Goal: Information Seeking & Learning: Learn about a topic

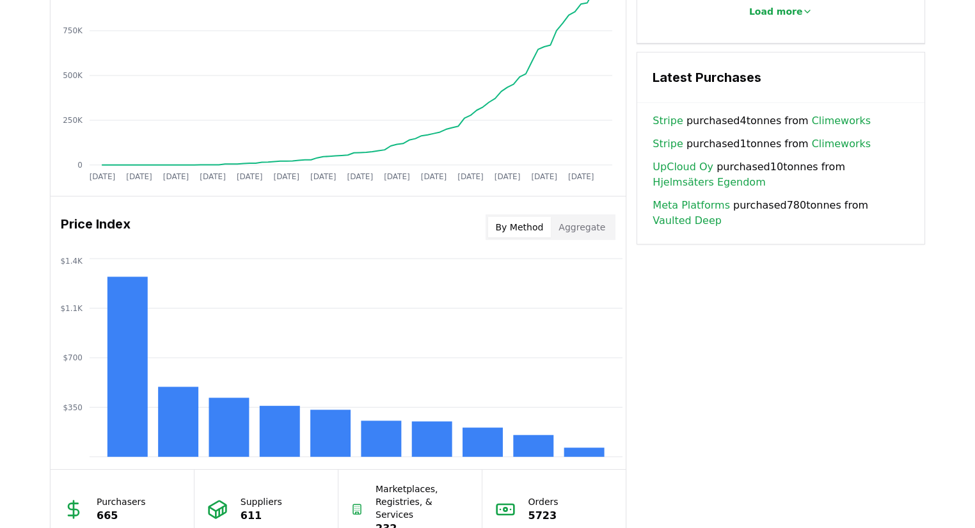
scroll to position [1024, 0]
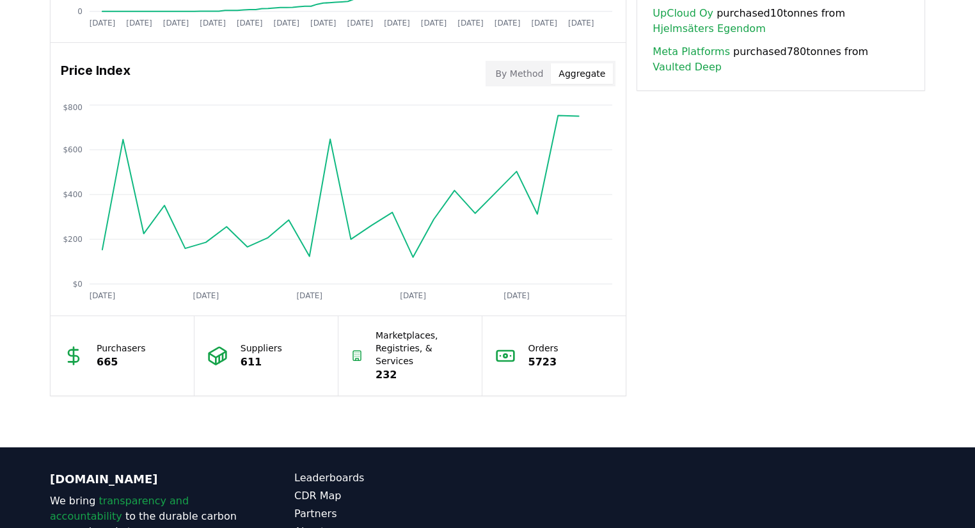
click at [588, 72] on button "Aggregate" at bounding box center [582, 73] width 62 height 20
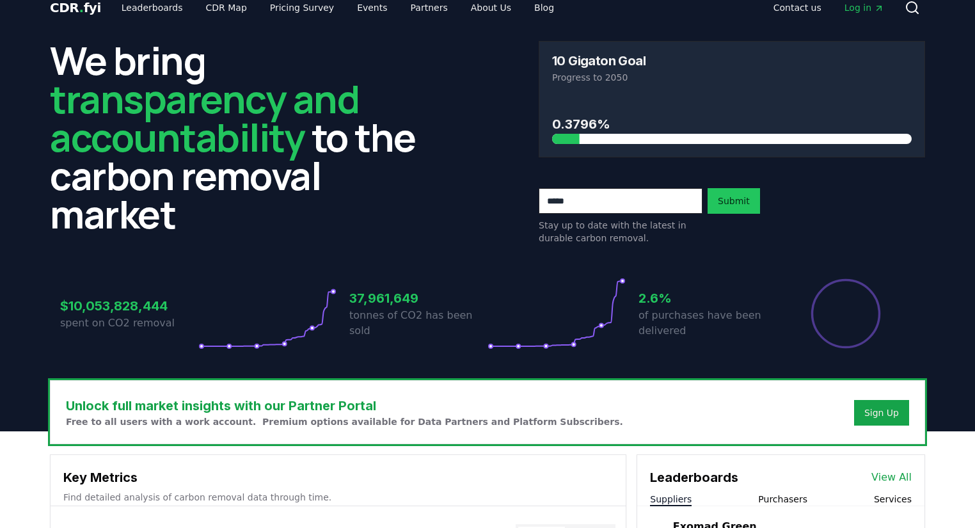
scroll to position [0, 0]
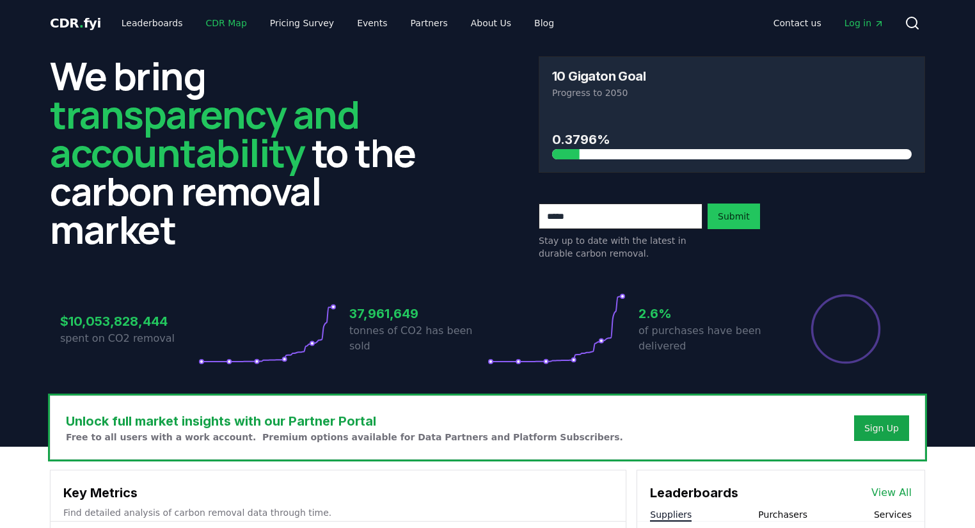
click at [211, 20] on link "CDR Map" at bounding box center [226, 23] width 61 height 23
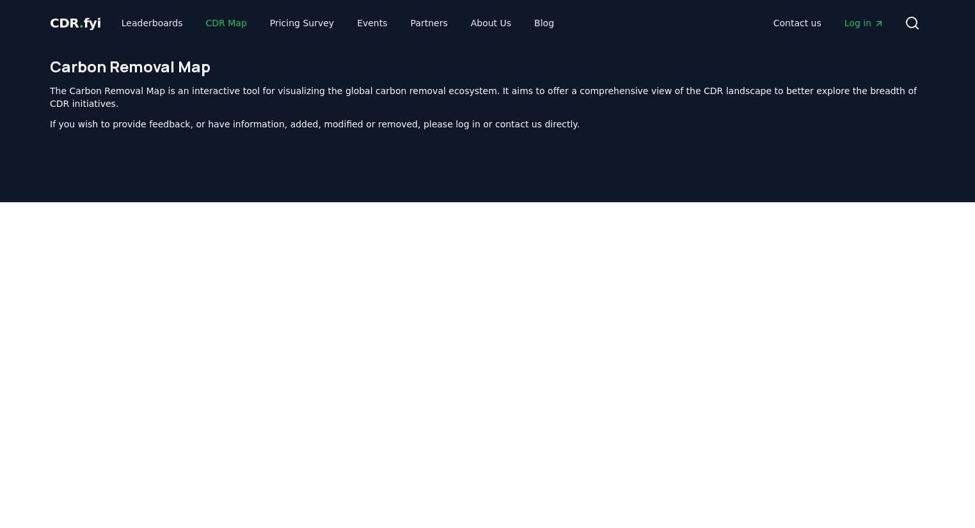
click at [228, 28] on link "CDR Map" at bounding box center [226, 23] width 61 height 23
click at [286, 28] on link "Pricing Survey" at bounding box center [302, 23] width 84 height 23
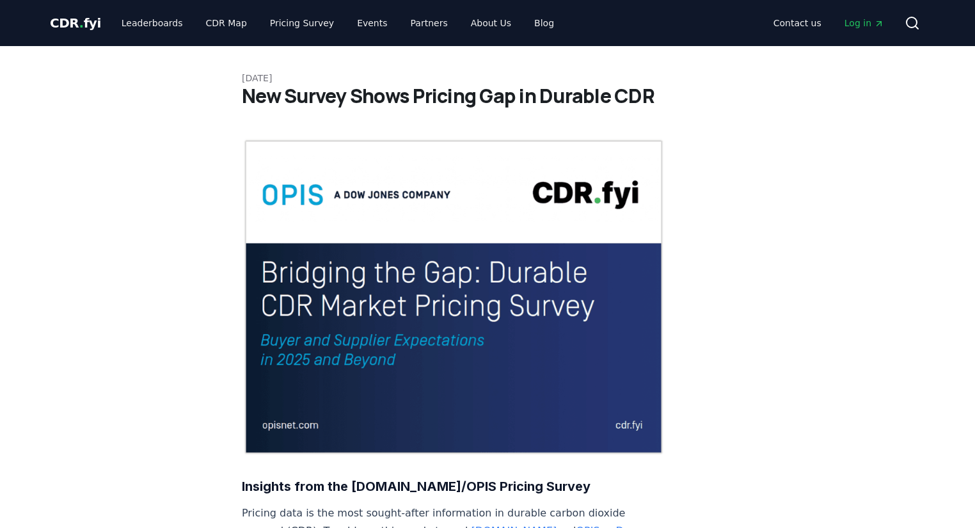
click at [196, 36] on div "CDR . fyi Leaderboards CDR Map Pricing Survey Events Partners About Us Blog Con…" at bounding box center [488, 23] width 876 height 46
click at [200, 28] on link "CDR Map" at bounding box center [226, 23] width 61 height 23
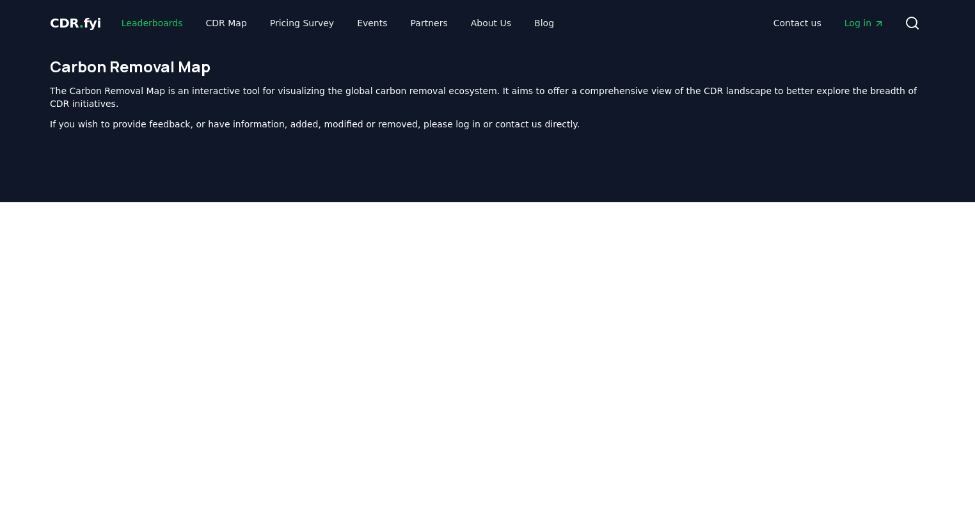
click at [147, 15] on link "Leaderboards" at bounding box center [152, 23] width 82 height 23
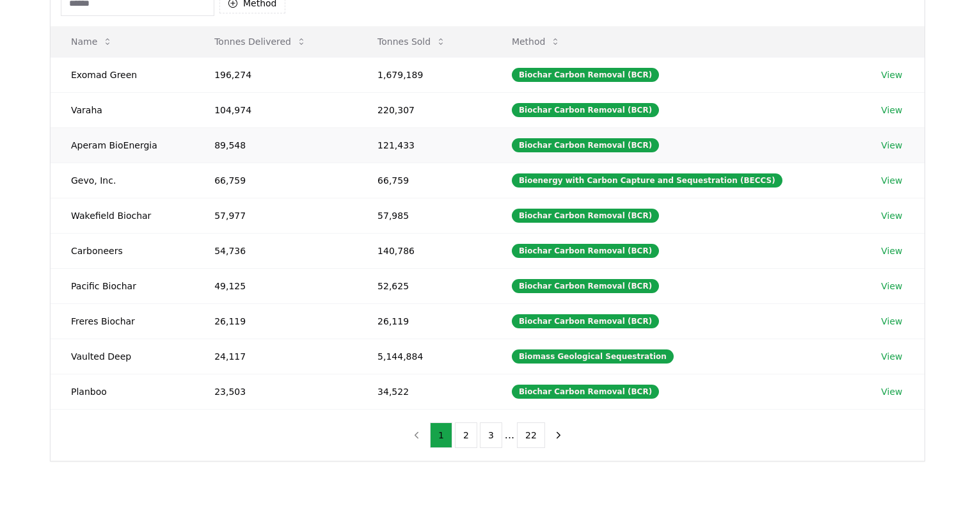
scroll to position [97, 0]
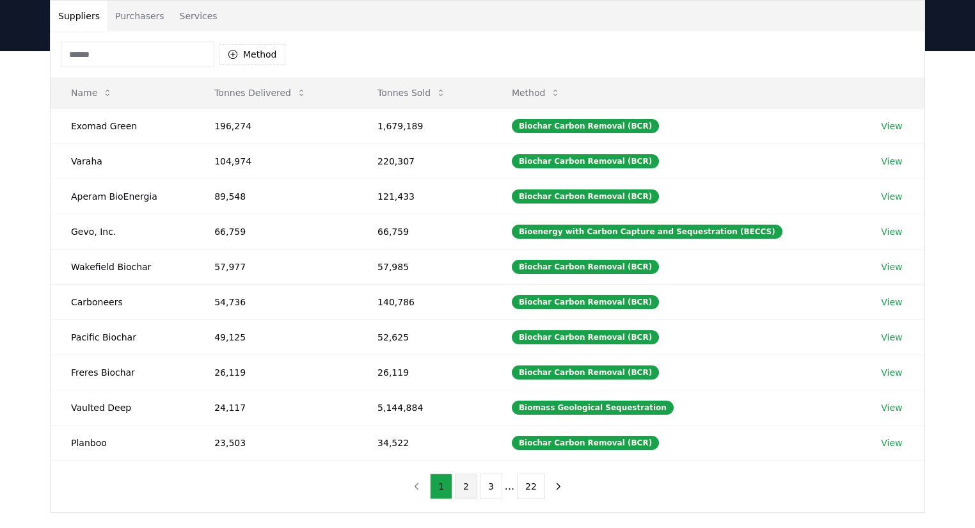
click at [473, 492] on button "2" at bounding box center [466, 487] width 22 height 26
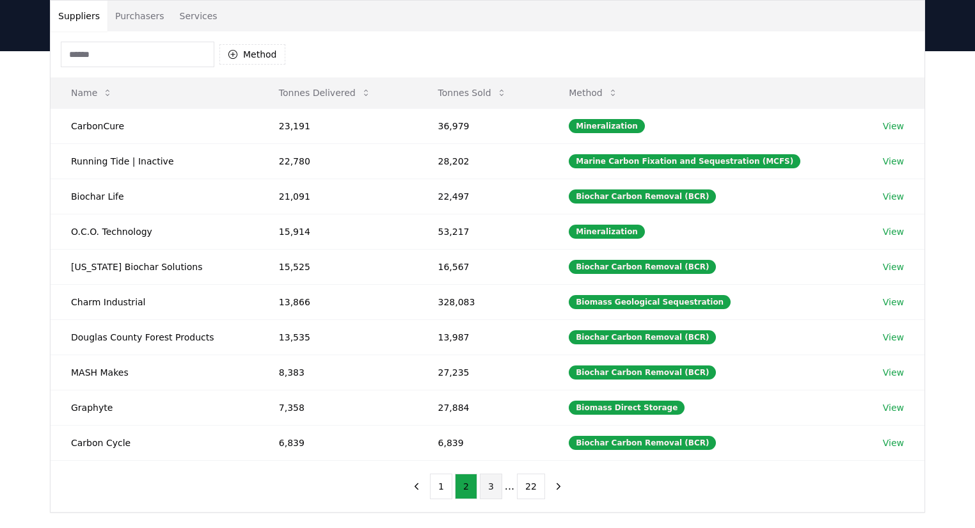
click at [489, 491] on button "3" at bounding box center [491, 487] width 22 height 26
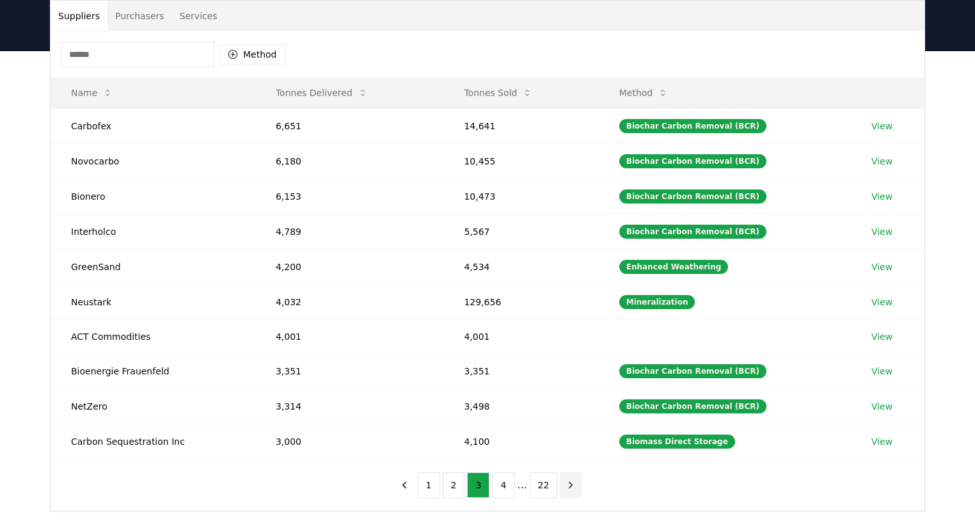
click at [570, 484] on icon "next page" at bounding box center [571, 485] width 3 height 6
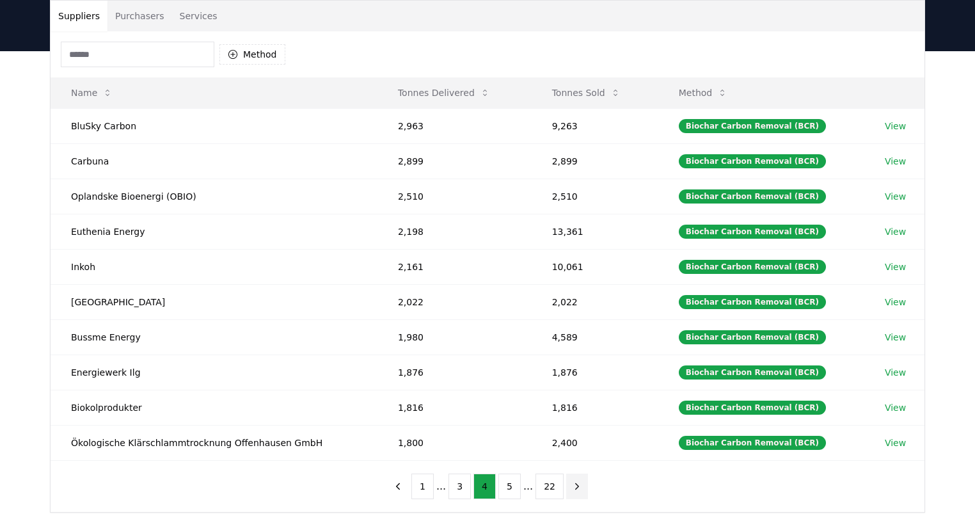
click at [572, 484] on icon "next page" at bounding box center [578, 487] width 12 height 12
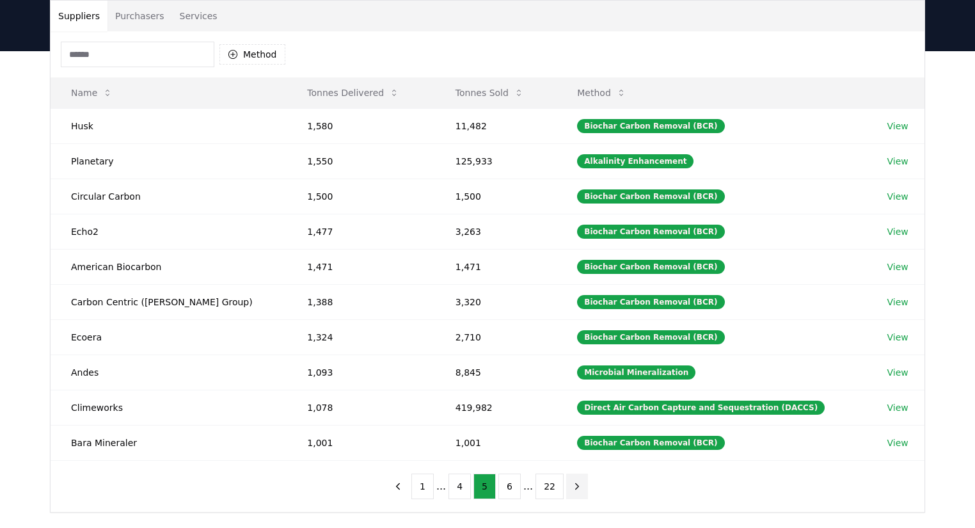
drag, startPoint x: 571, startPoint y: 486, endPoint x: 572, endPoint y: 493, distance: 7.7
click at [572, 492] on button "next page" at bounding box center [577, 487] width 22 height 26
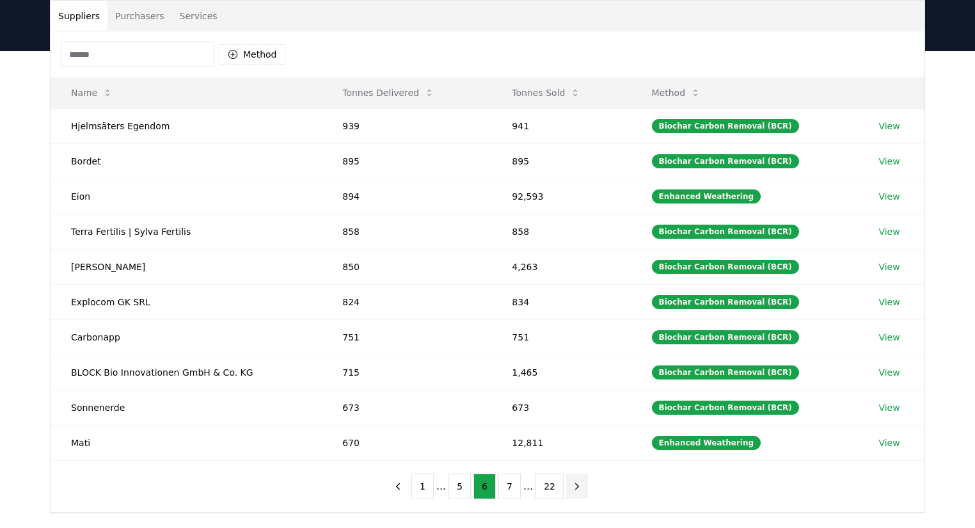
click at [572, 481] on icon "next page" at bounding box center [578, 487] width 12 height 12
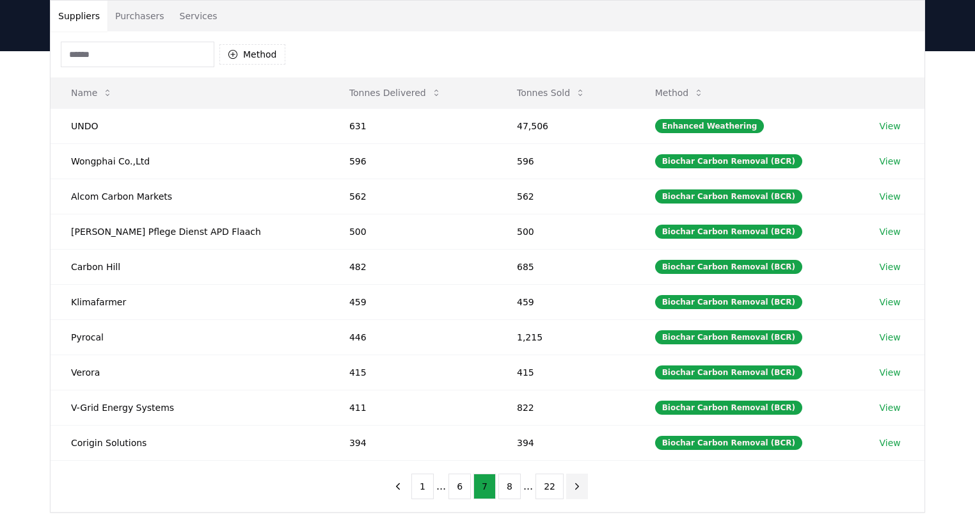
click at [574, 484] on icon "next page" at bounding box center [578, 487] width 12 height 12
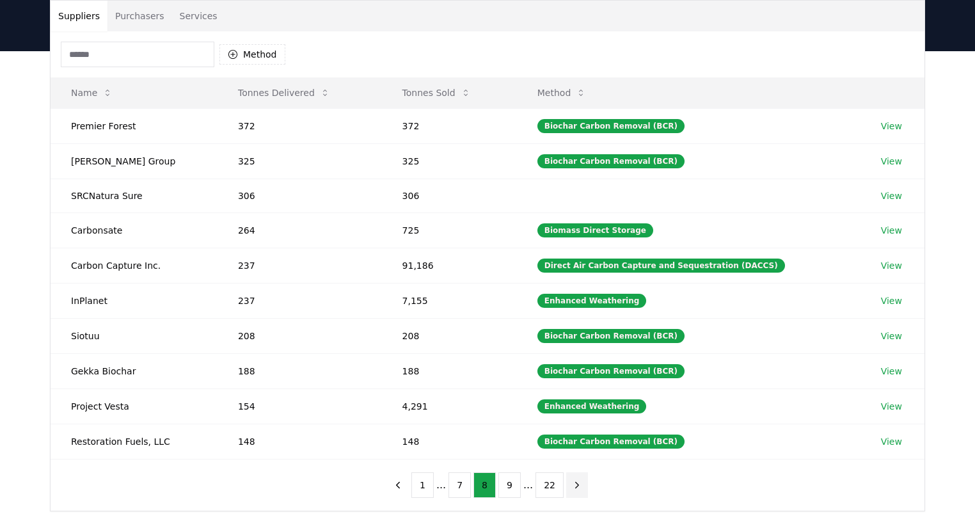
click at [574, 484] on icon "next page" at bounding box center [578, 485] width 12 height 12
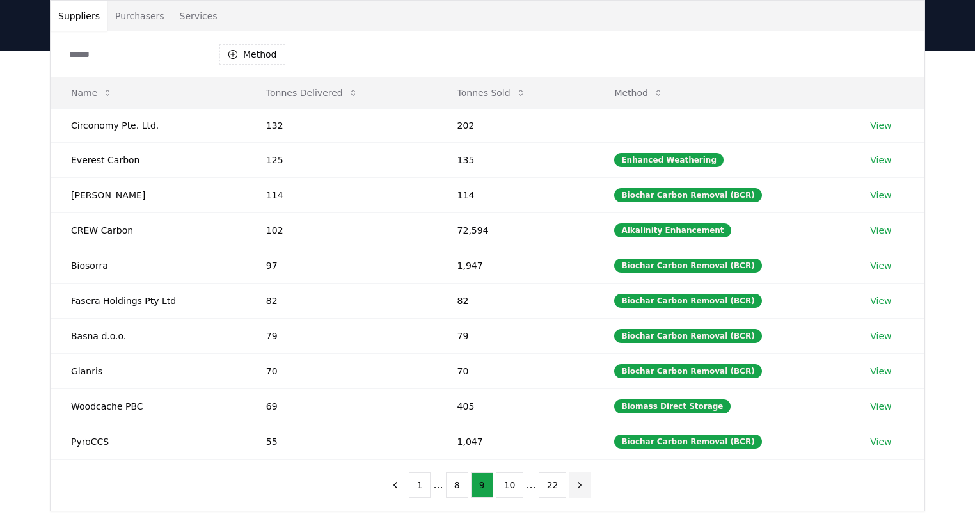
click at [574, 484] on icon "next page" at bounding box center [580, 485] width 12 height 12
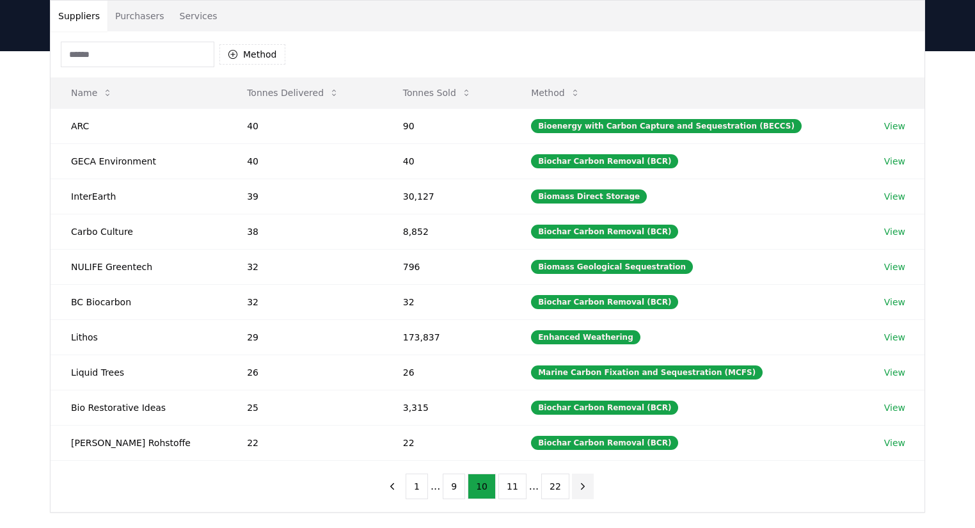
click at [582, 486] on icon "next page" at bounding box center [583, 486] width 3 height 6
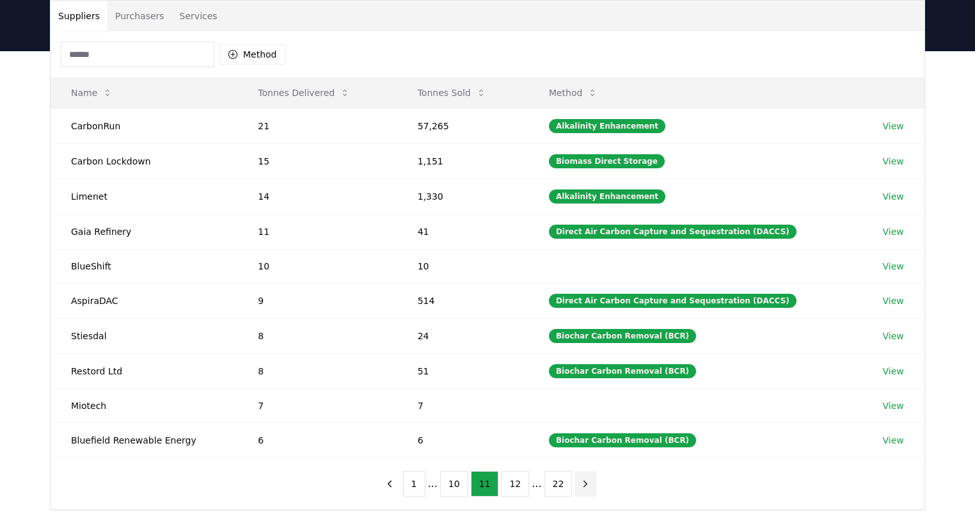
click at [580, 486] on icon "next page" at bounding box center [586, 484] width 12 height 12
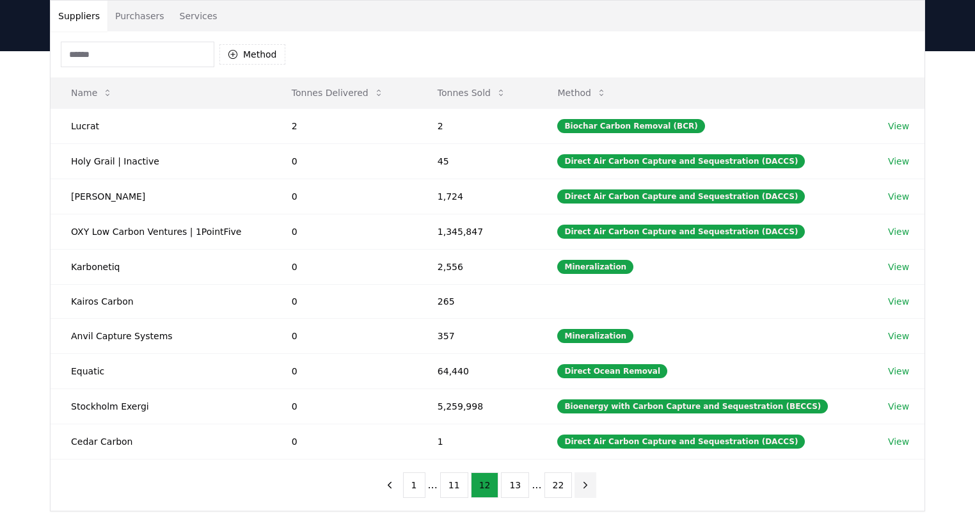
click at [580, 483] on icon "next page" at bounding box center [586, 485] width 12 height 12
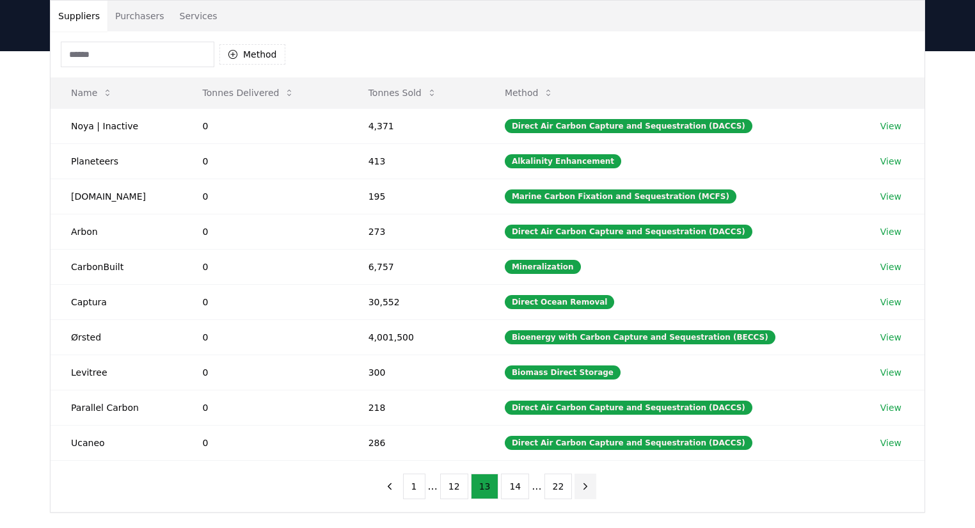
click at [580, 482] on icon "next page" at bounding box center [586, 487] width 12 height 12
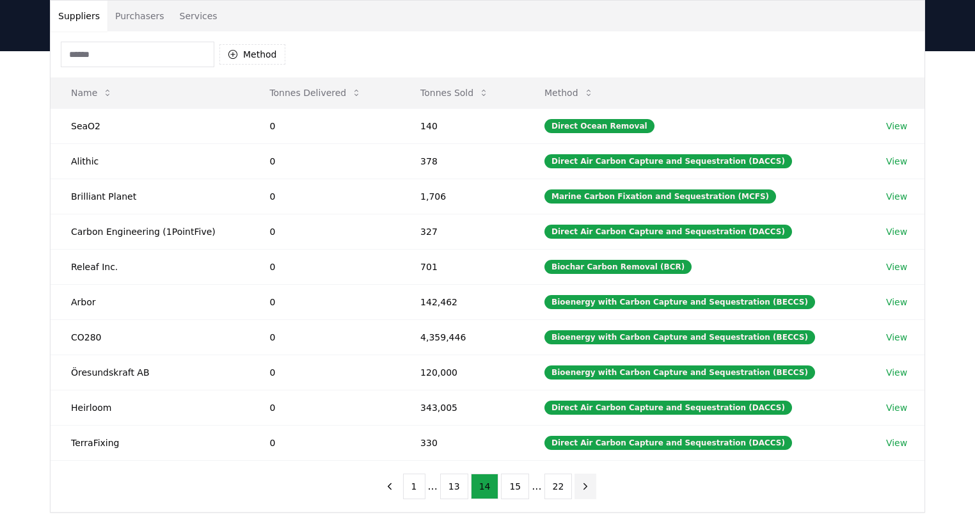
click at [580, 483] on icon "next page" at bounding box center [586, 487] width 12 height 12
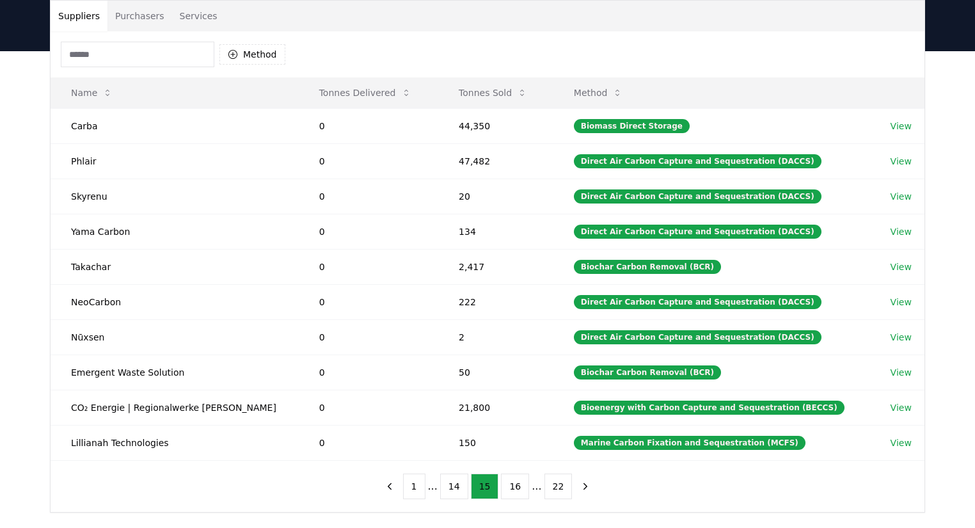
click at [35, 238] on div "Suppliers Purchasers Services Method Name Tonnes Delivered Tonnes Sold Method C…" at bounding box center [487, 307] width 975 height 513
click at [580, 486] on icon "next page" at bounding box center [586, 487] width 12 height 12
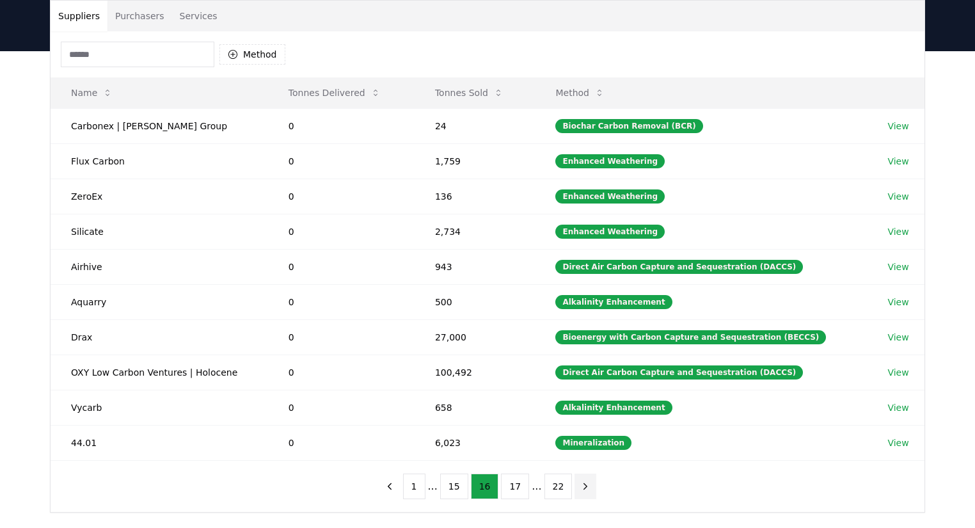
click at [580, 486] on icon "next page" at bounding box center [586, 487] width 12 height 12
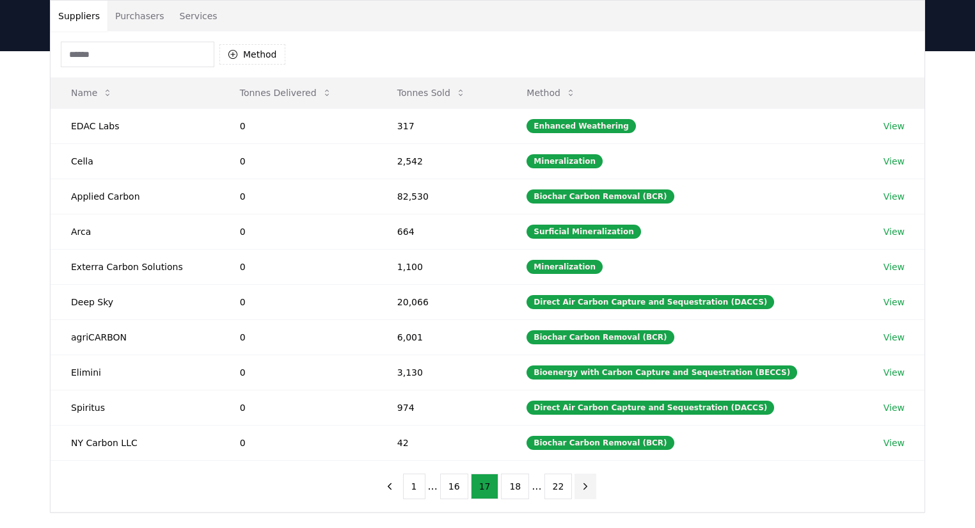
click at [580, 486] on icon "next page" at bounding box center [586, 487] width 12 height 12
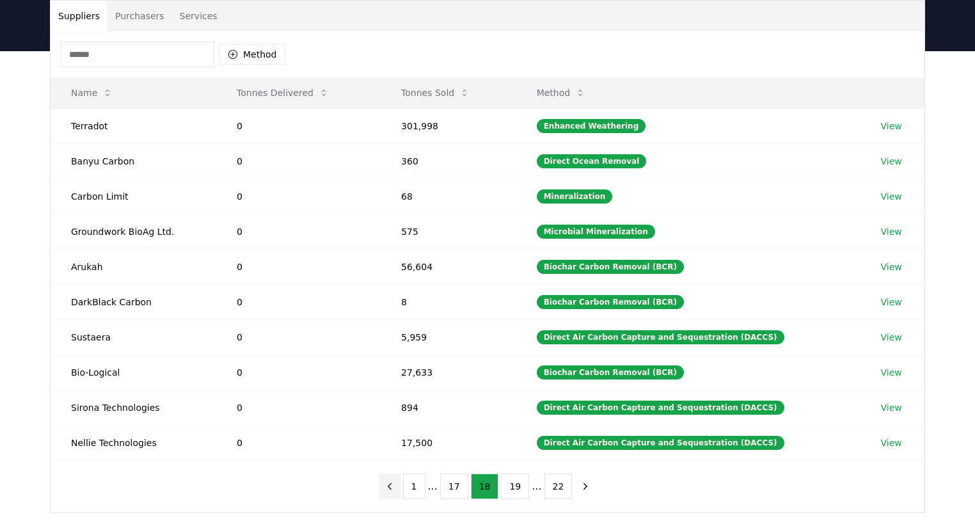
click at [394, 489] on icon "previous page" at bounding box center [390, 487] width 12 height 12
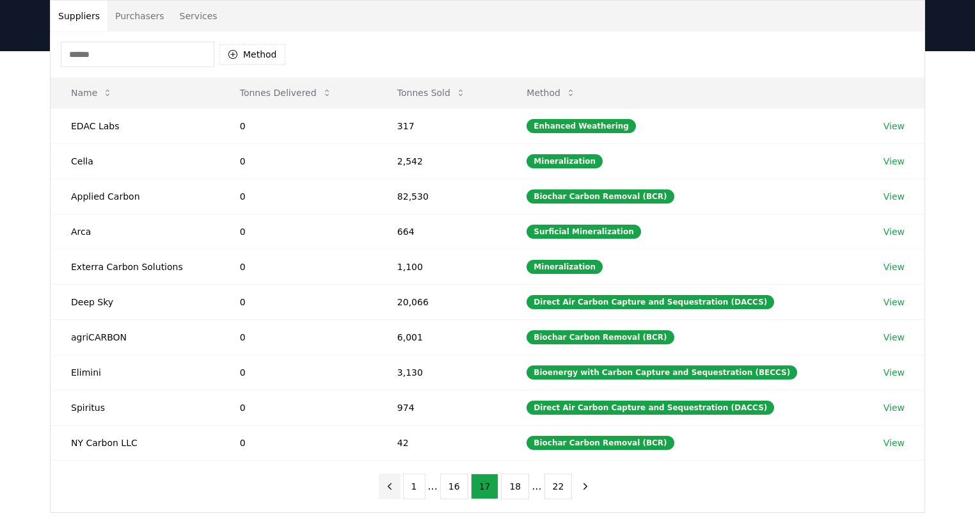
click at [394, 489] on icon "previous page" at bounding box center [390, 487] width 12 height 12
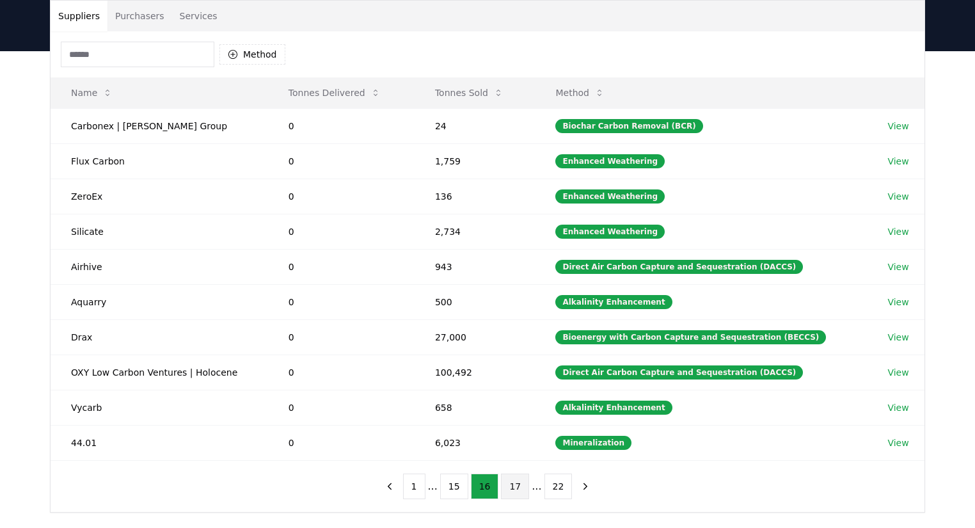
click at [511, 491] on button "17" at bounding box center [515, 487] width 28 height 26
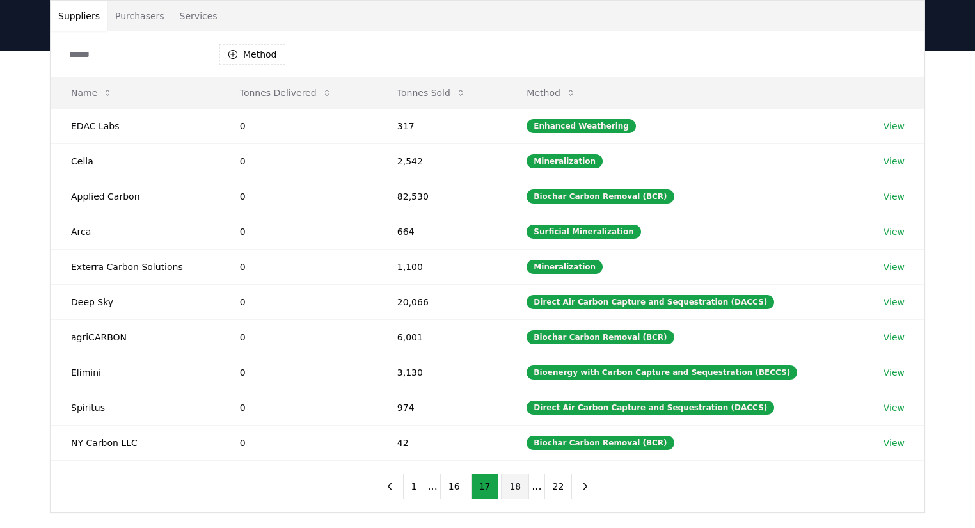
click at [517, 488] on button "18" at bounding box center [515, 487] width 28 height 26
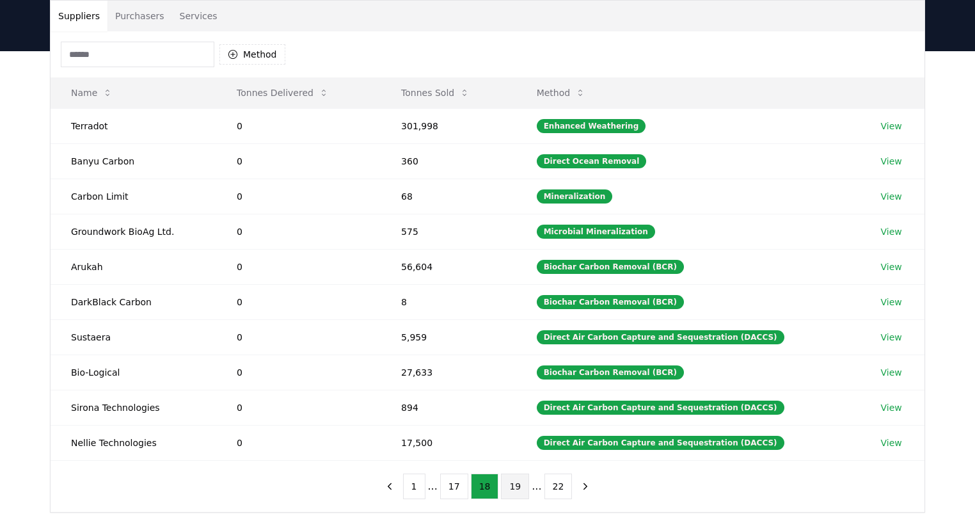
click at [518, 492] on button "19" at bounding box center [515, 487] width 28 height 26
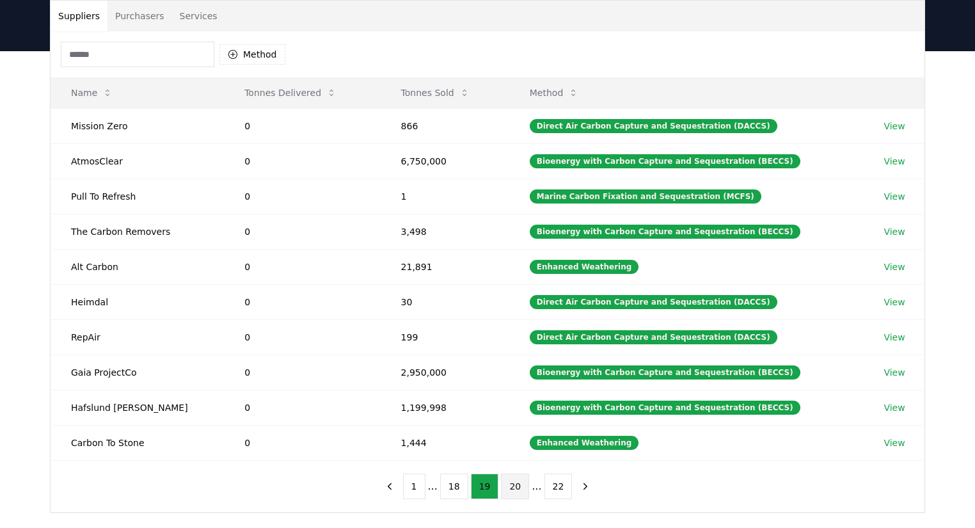
click at [515, 492] on button "20" at bounding box center [515, 487] width 28 height 26
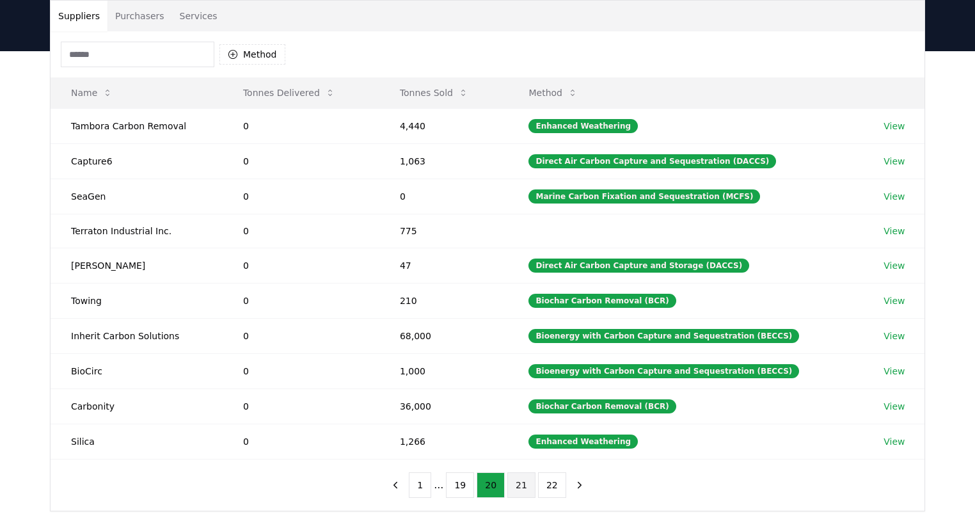
click at [518, 490] on button "21" at bounding box center [522, 485] width 28 height 26
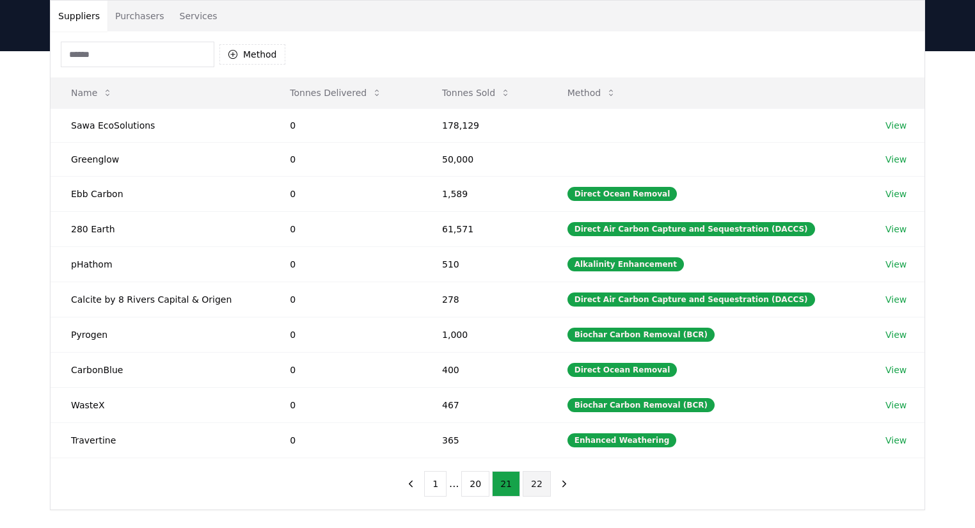
click at [525, 490] on button "22" at bounding box center [537, 484] width 28 height 26
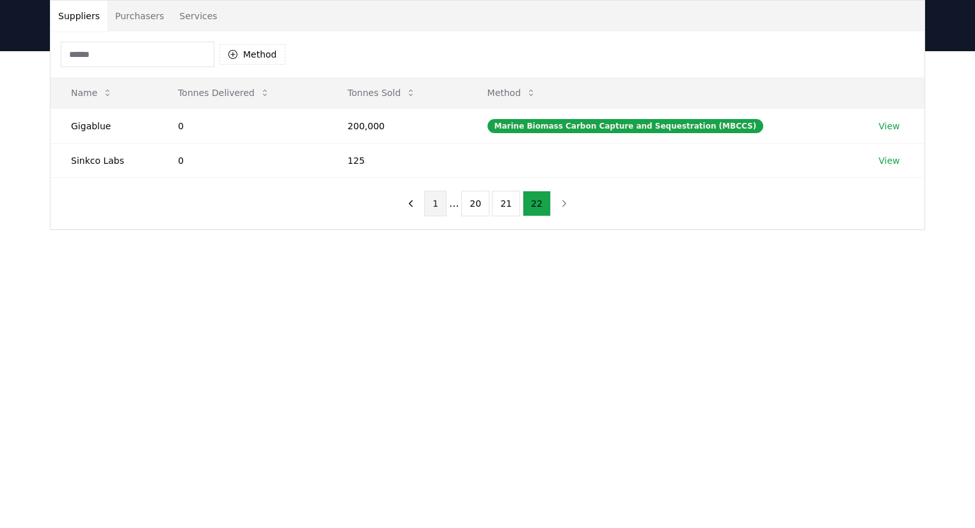
click at [438, 212] on button "1" at bounding box center [435, 204] width 22 height 26
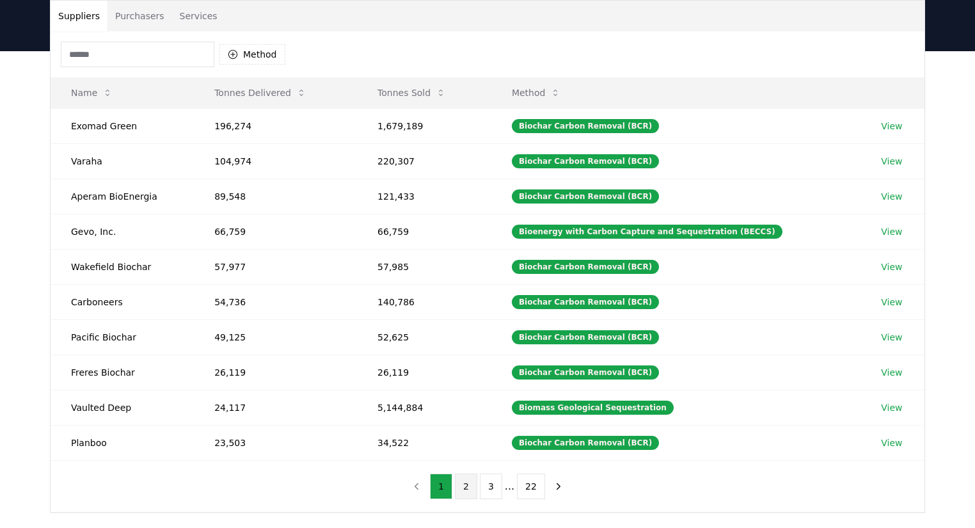
click at [463, 486] on button "2" at bounding box center [466, 487] width 22 height 26
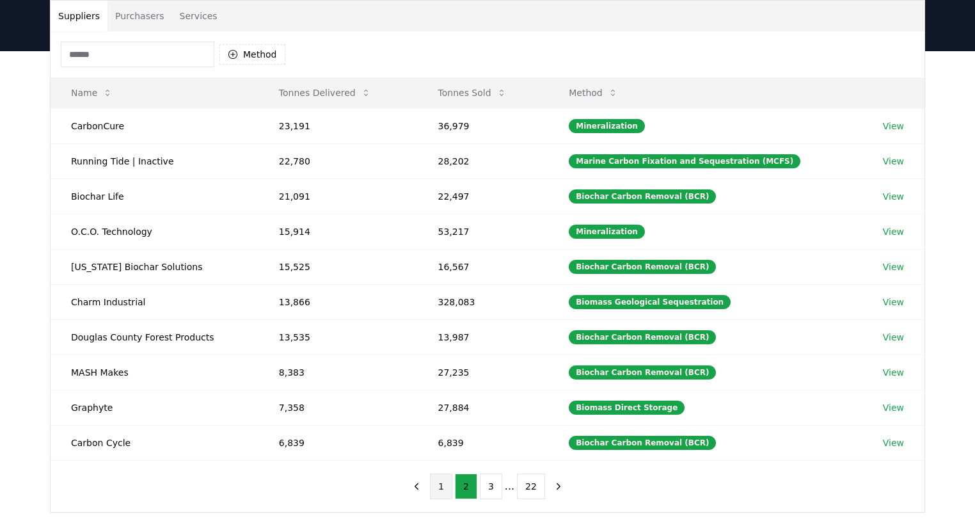
click at [442, 484] on button "1" at bounding box center [441, 487] width 22 height 26
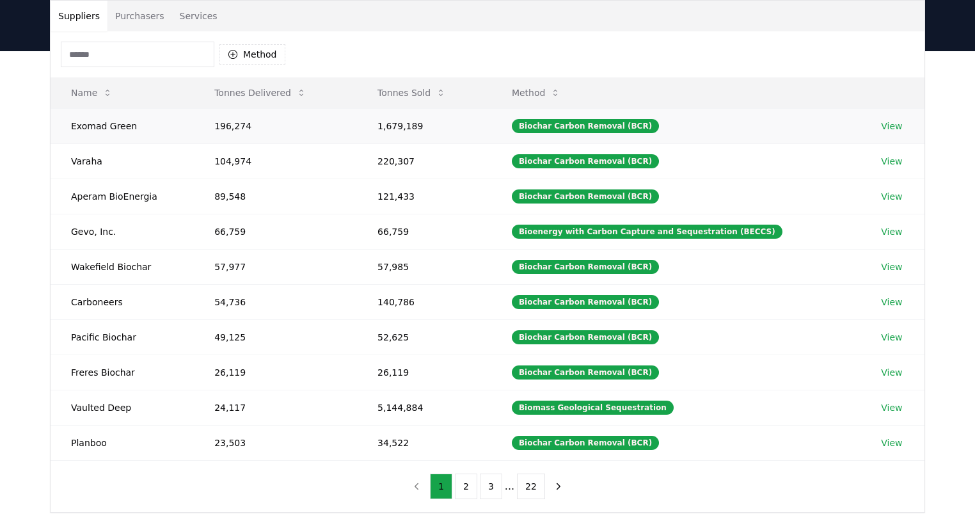
click at [236, 124] on td "196,274" at bounding box center [275, 125] width 163 height 35
click at [889, 123] on link "View" at bounding box center [891, 126] width 21 height 13
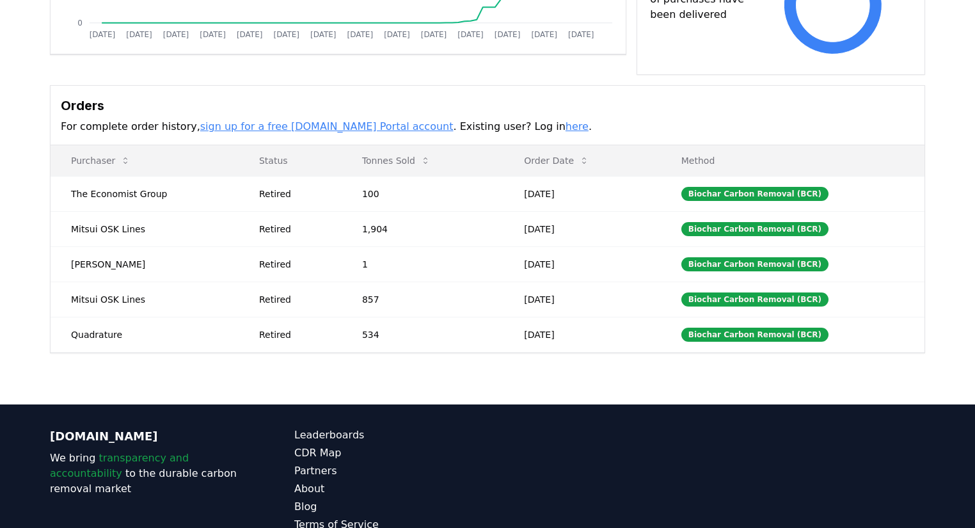
scroll to position [358, 0]
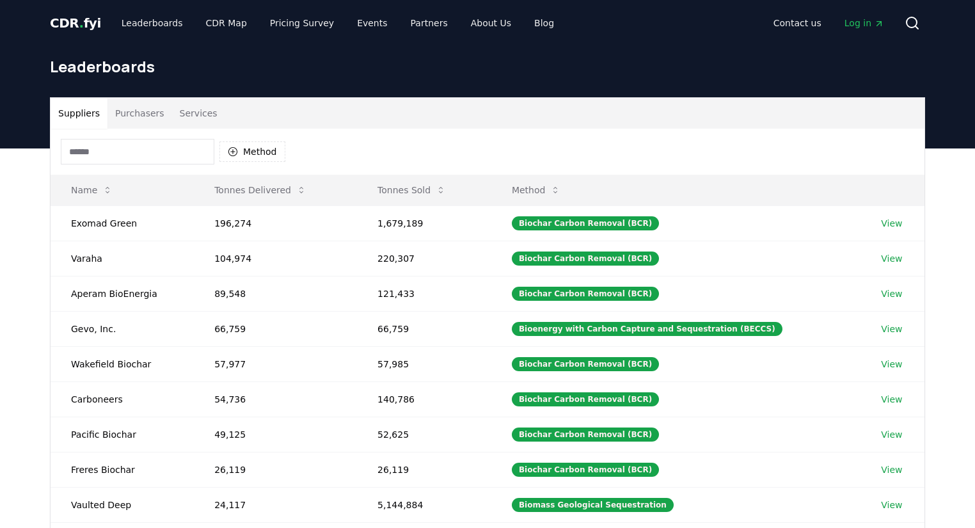
scroll to position [97, 0]
